Goal: Task Accomplishment & Management: Complete application form

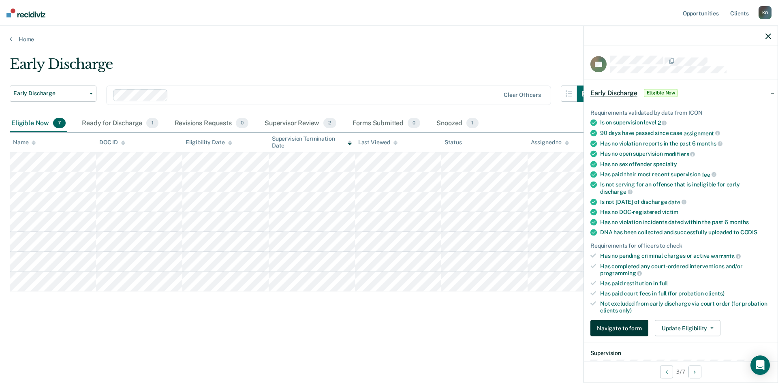
click at [621, 331] on button "Navigate to form" at bounding box center [619, 328] width 58 height 16
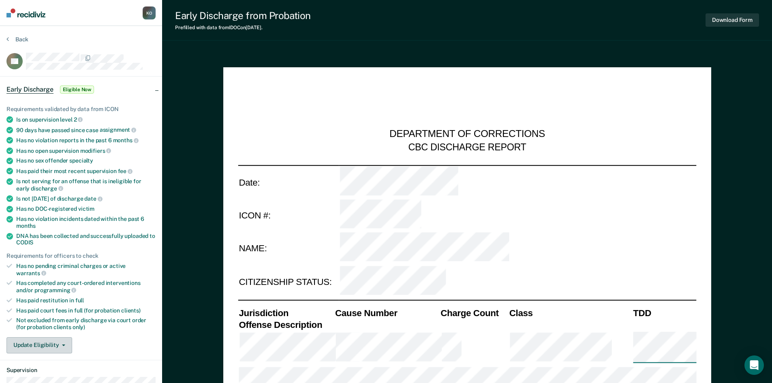
click at [53, 337] on button "Update Eligibility" at bounding box center [39, 345] width 66 height 16
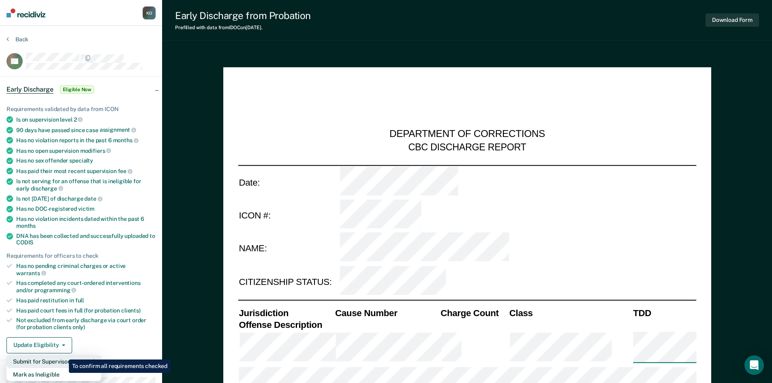
click at [63, 355] on button "Submit for Supervisor Approval" at bounding box center [53, 361] width 95 height 13
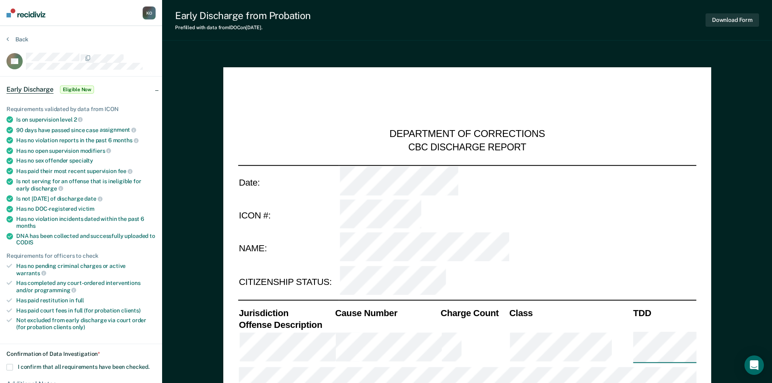
click at [7, 364] on span at bounding box center [9, 367] width 6 height 6
click at [150, 364] on input "I confirm that all requirements have been checked." at bounding box center [150, 364] width 0 height 0
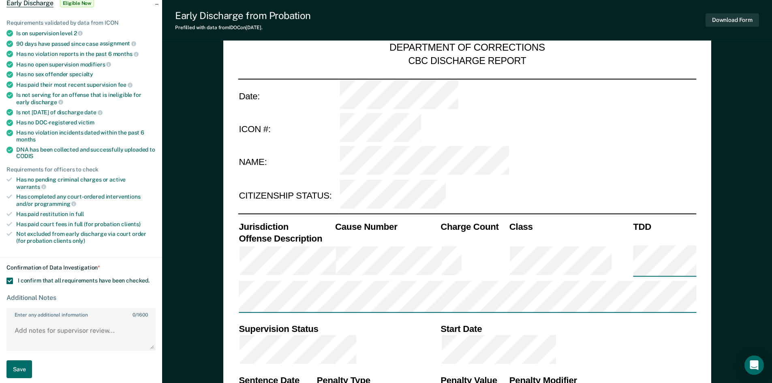
scroll to position [203, 0]
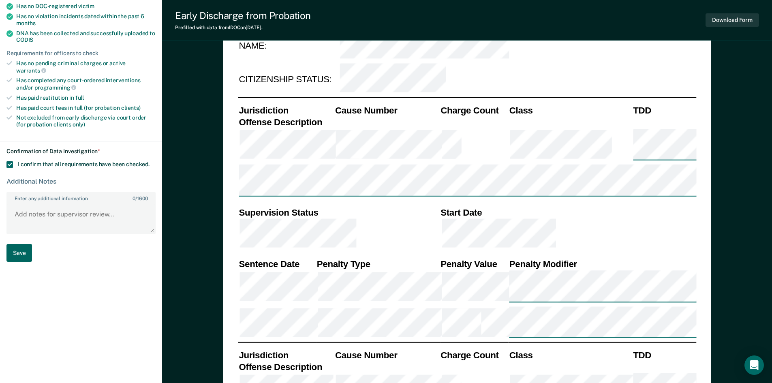
click at [16, 250] on button "Save" at bounding box center [19, 253] width 26 height 18
type textarea "x"
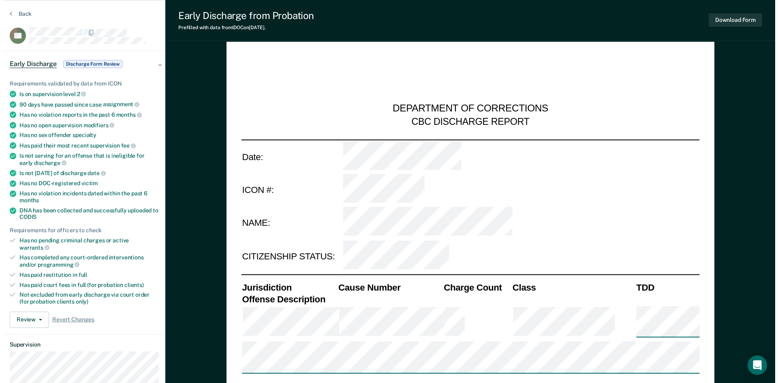
scroll to position [0, 0]
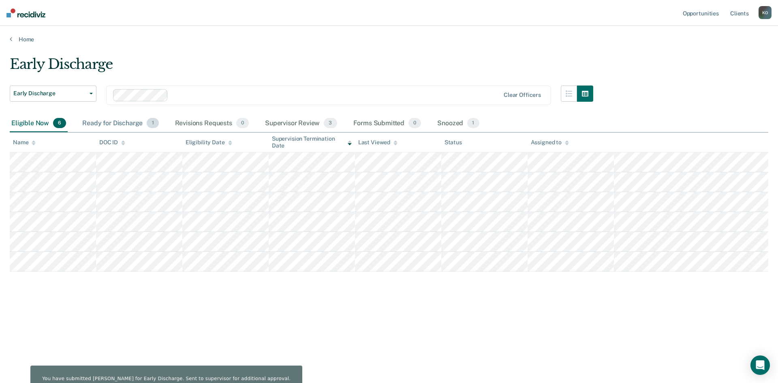
click at [125, 125] on div "Ready for Discharge 1" at bounding box center [120, 124] width 79 height 18
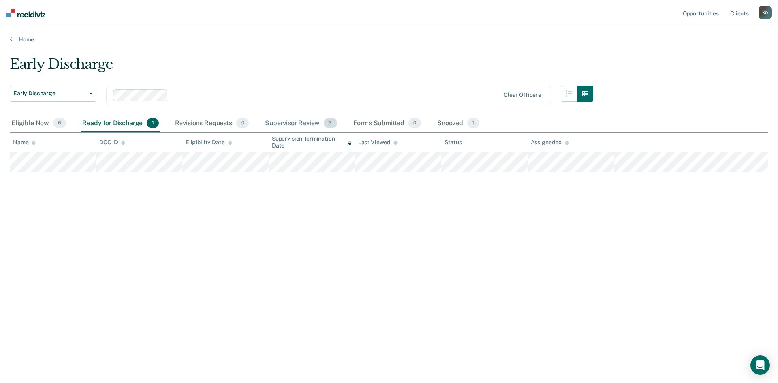
click at [330, 126] on span "3" at bounding box center [330, 123] width 13 height 11
